Goal: Task Accomplishment & Management: Manage account settings

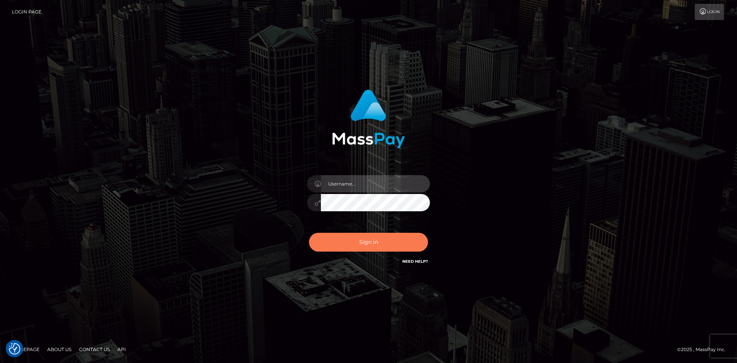
type input "Nardeep Kaur"
click at [373, 244] on button "Sign in" at bounding box center [368, 242] width 119 height 19
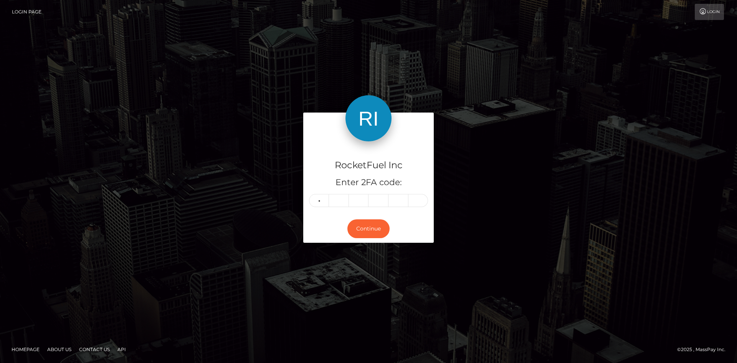
type input "7"
type input "1"
type input "4"
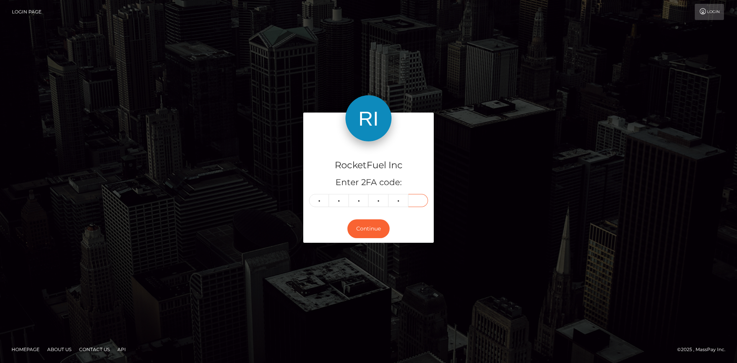
type input "9"
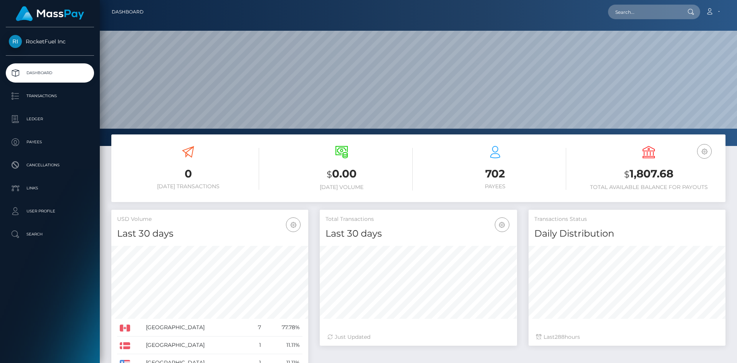
scroll to position [136, 197]
